Goal: Task Accomplishment & Management: Manage account settings

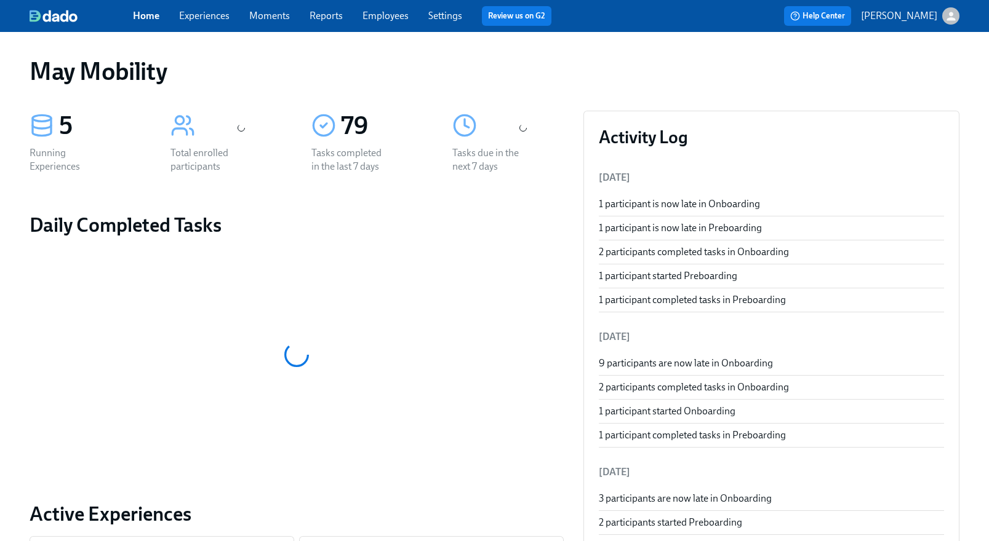
click at [192, 12] on link "Experiences" at bounding box center [204, 16] width 50 height 12
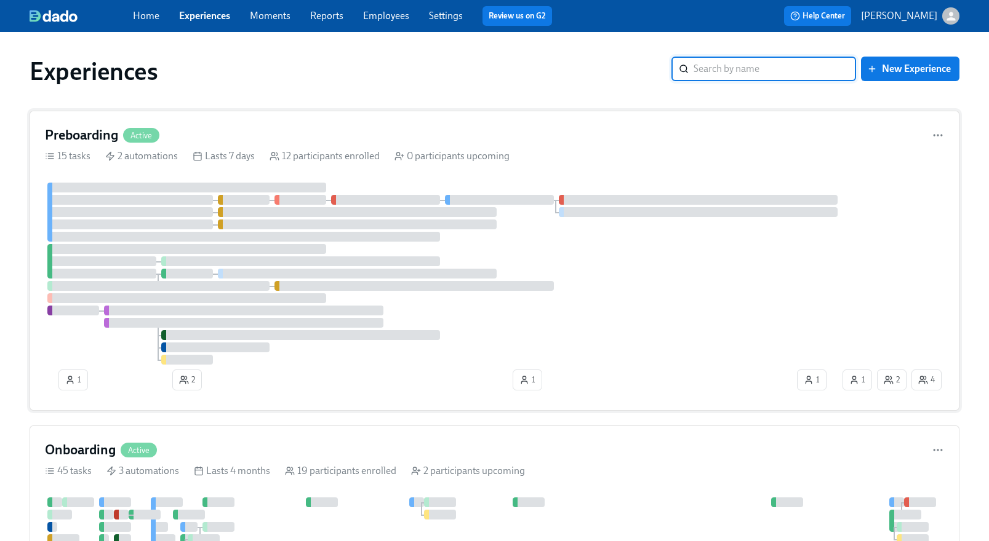
click at [151, 134] on span "Active" at bounding box center [141, 135] width 36 height 9
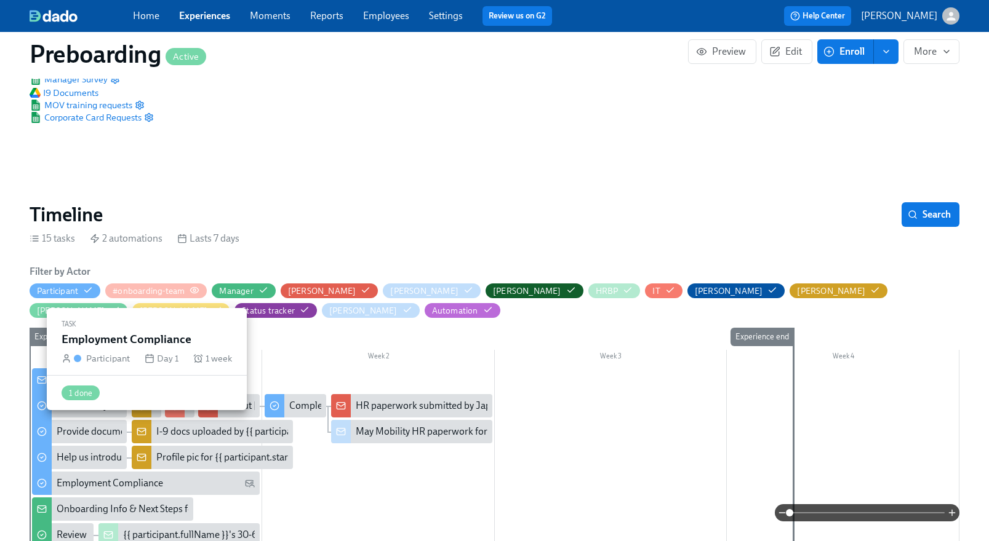
scroll to position [236, 0]
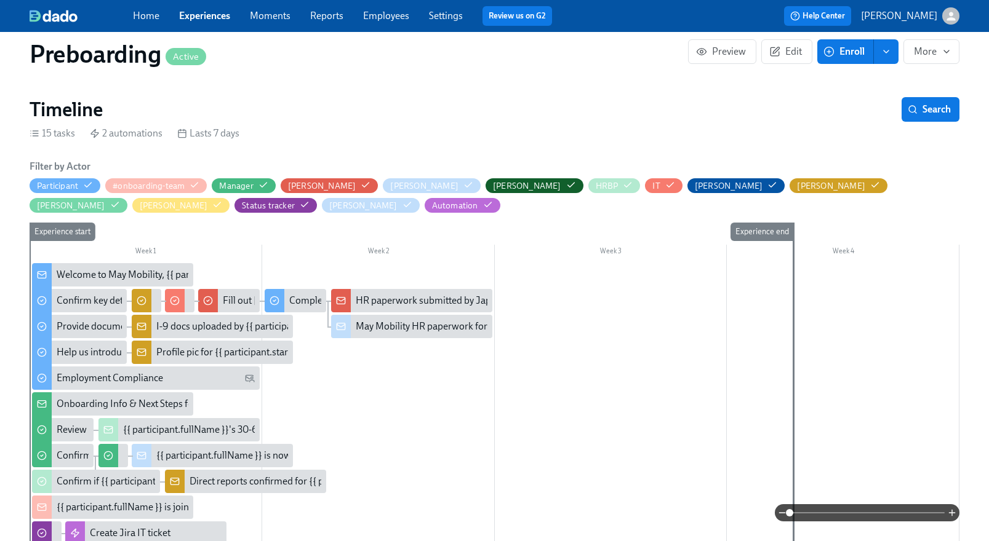
click at [80, 394] on div "Onboarding Info & Next Steps for {{ participant.fullName }}" at bounding box center [112, 404] width 161 height 23
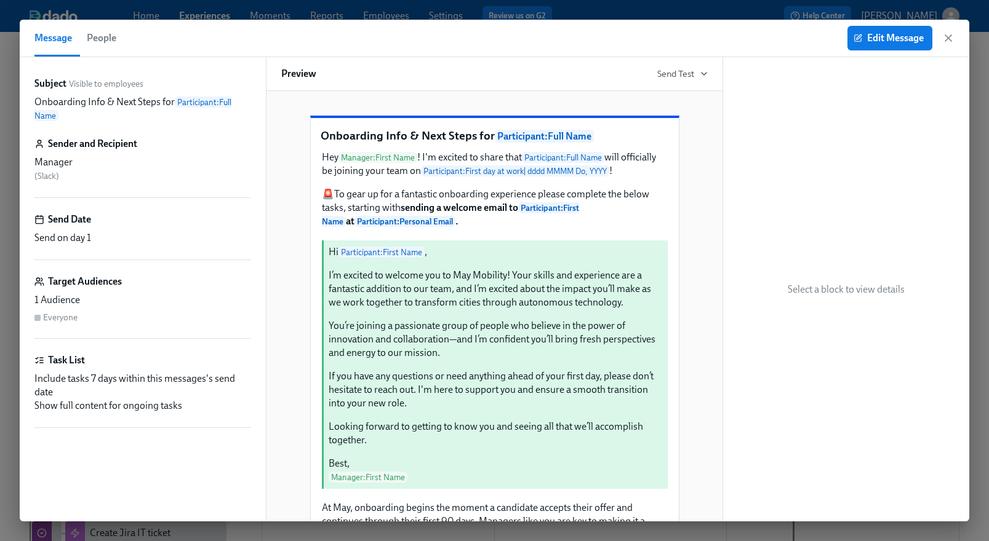
click at [127, 379] on div "Include tasks 7 days within this messages's send date" at bounding box center [142, 385] width 217 height 27
click at [946, 42] on icon "button" at bounding box center [948, 38] width 12 height 12
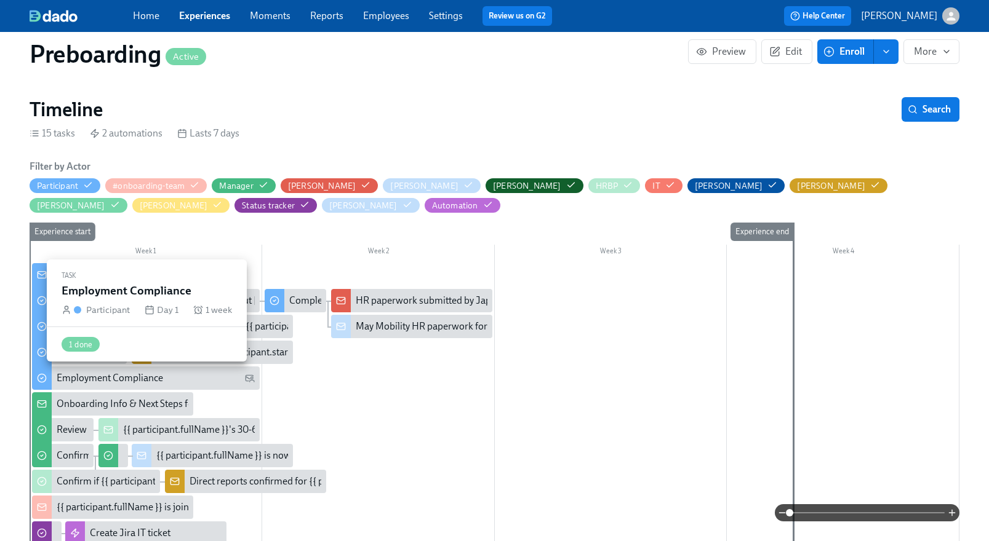
click at [139, 372] on div "Employment Compliance" at bounding box center [110, 379] width 106 height 14
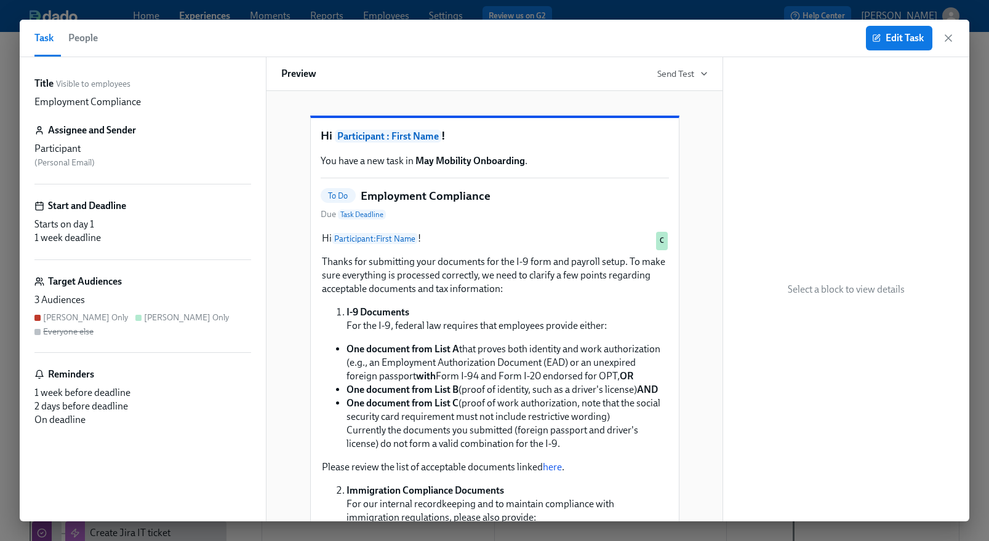
click at [105, 39] on div "Task People Edit Task" at bounding box center [494, 39] width 949 height 38
click at [95, 39] on span "People" at bounding box center [83, 38] width 30 height 17
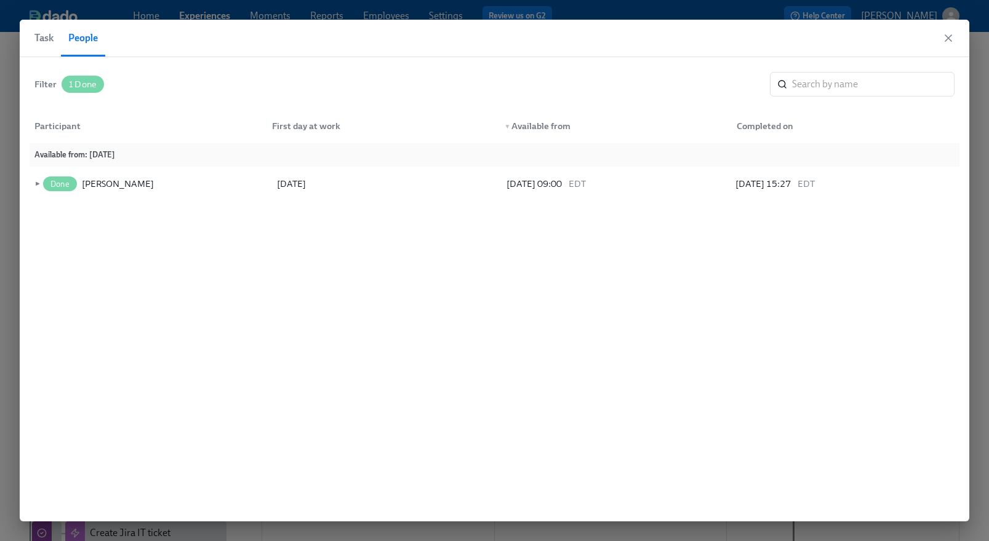
click at [946, 47] on div "Task People" at bounding box center [494, 39] width 949 height 38
click at [944, 38] on icon "button" at bounding box center [948, 38] width 12 height 12
